Goal: Navigation & Orientation: Find specific page/section

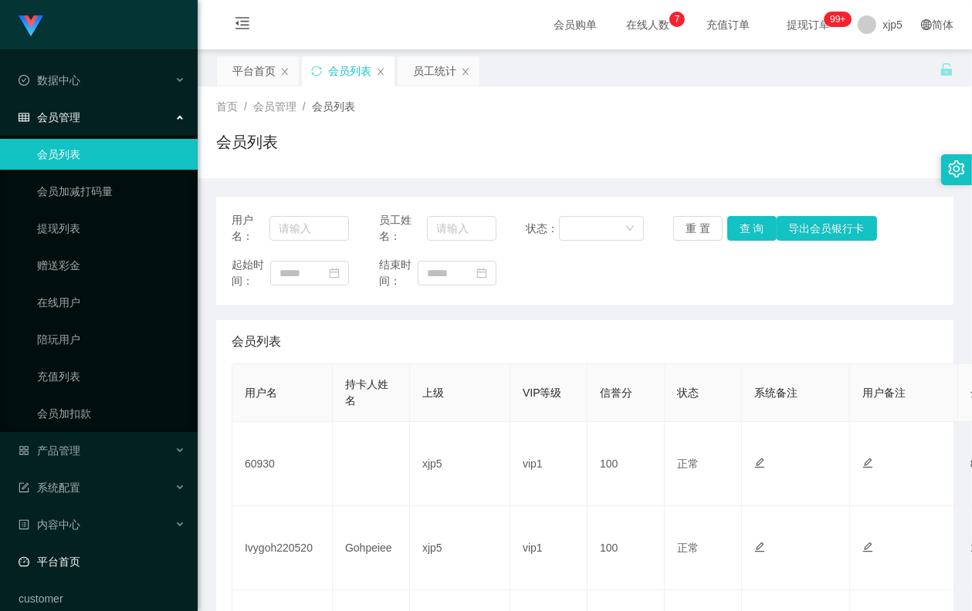
scroll to position [56, 0]
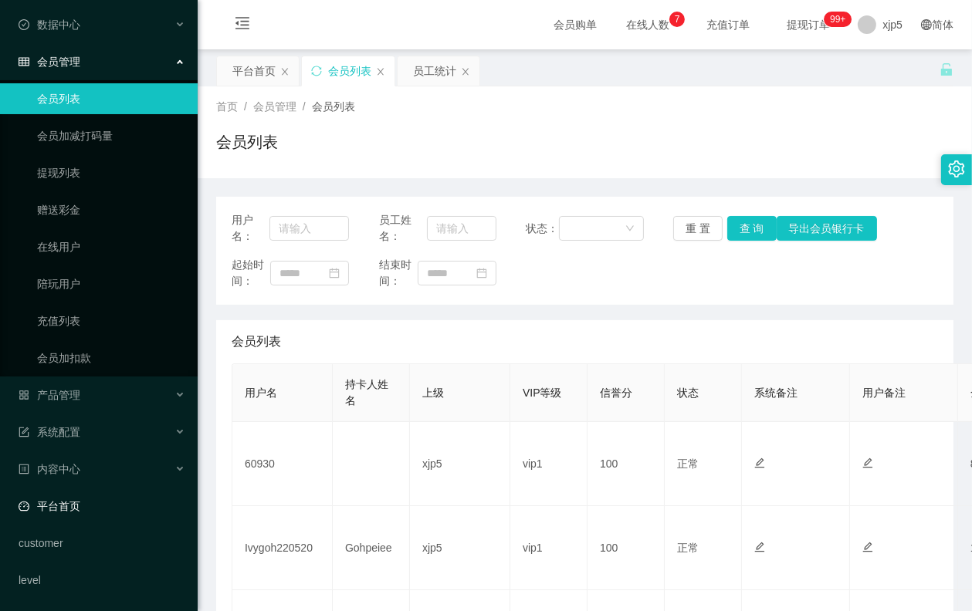
click at [64, 504] on link "平台首页" at bounding box center [102, 506] width 167 height 31
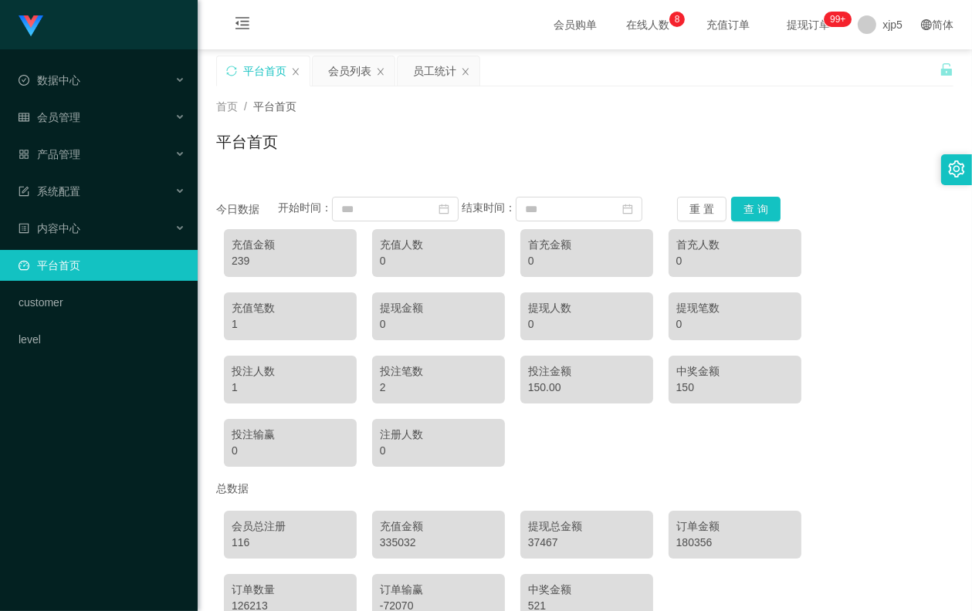
scroll to position [107, 0]
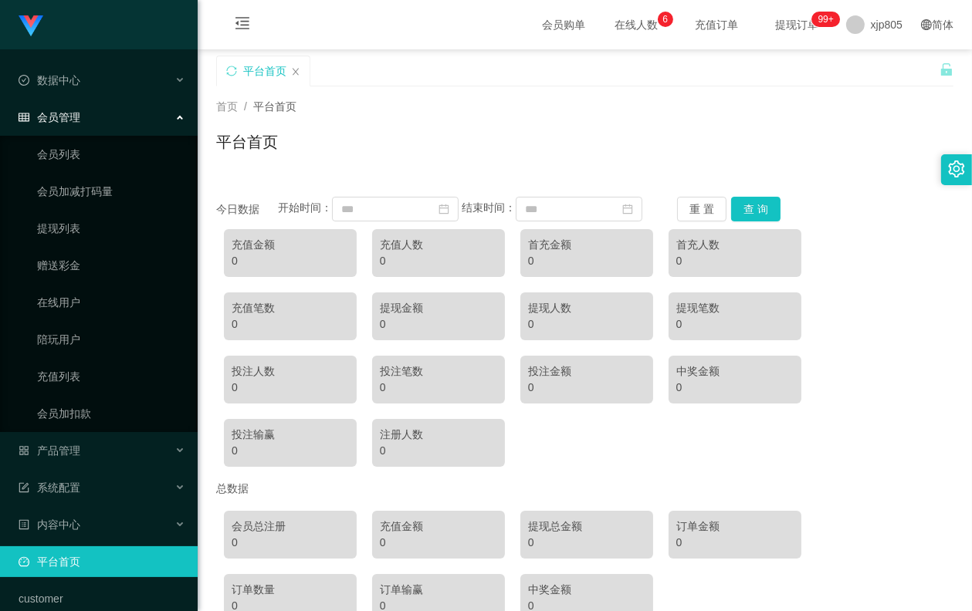
scroll to position [107, 0]
